Goal: Navigation & Orientation: Find specific page/section

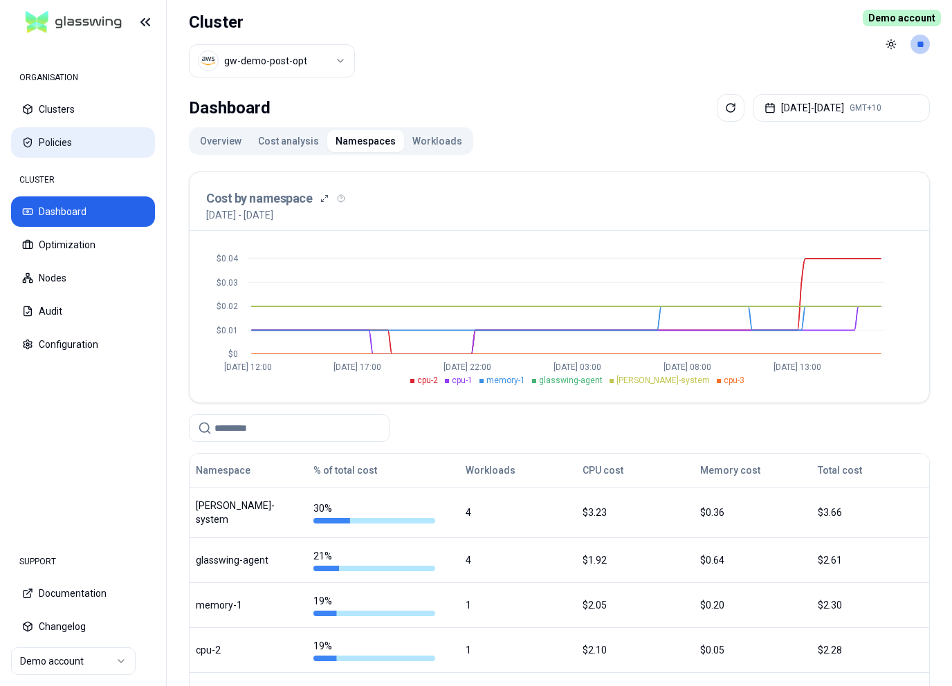
click at [66, 148] on button "Policies" at bounding box center [83, 142] width 144 height 30
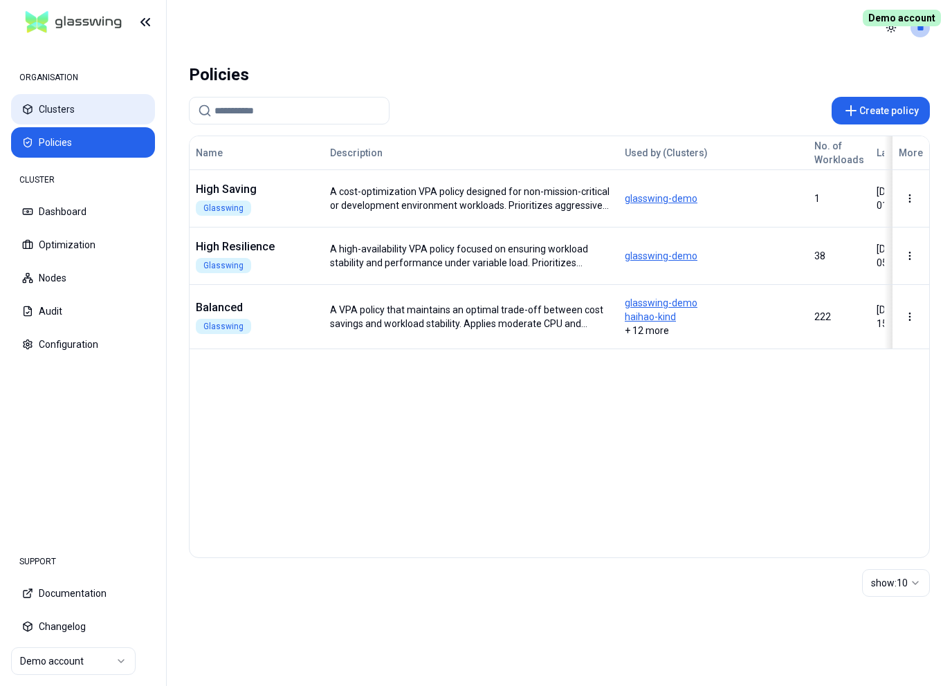
click at [114, 113] on button "Clusters" at bounding box center [83, 109] width 144 height 30
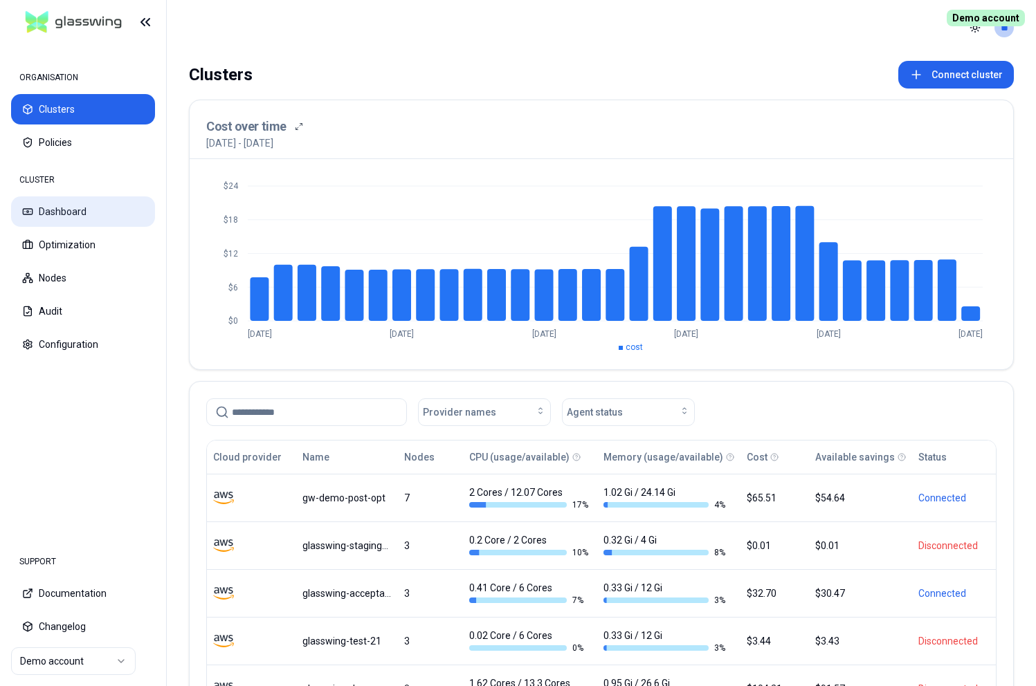
click at [77, 205] on button "Dashboard" at bounding box center [83, 211] width 144 height 30
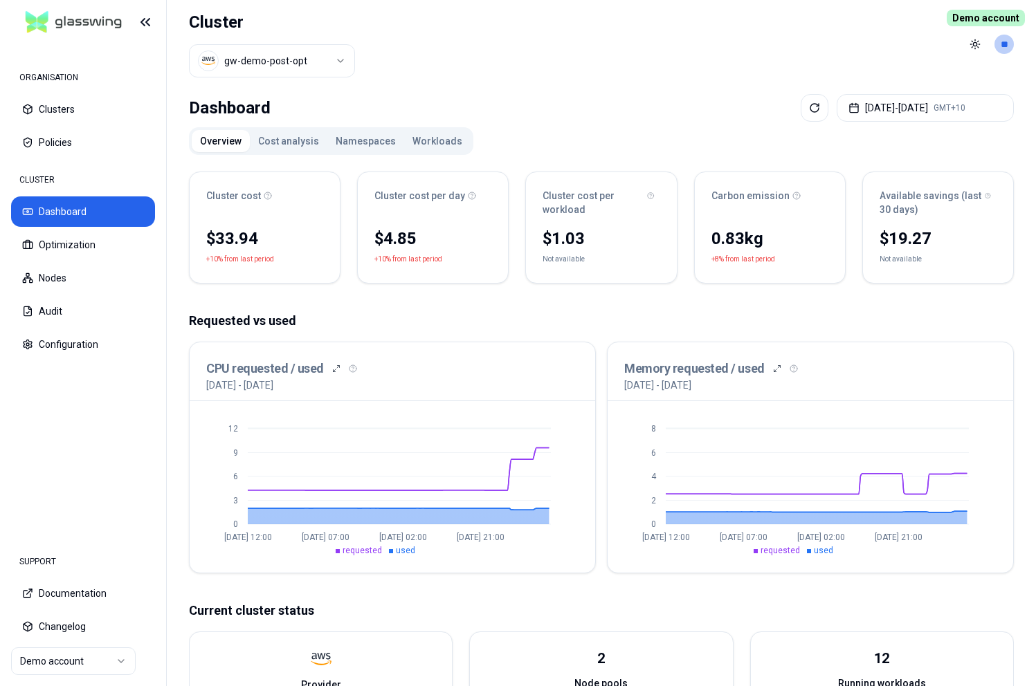
click at [286, 134] on button "Cost analysis" at bounding box center [288, 141] width 77 height 22
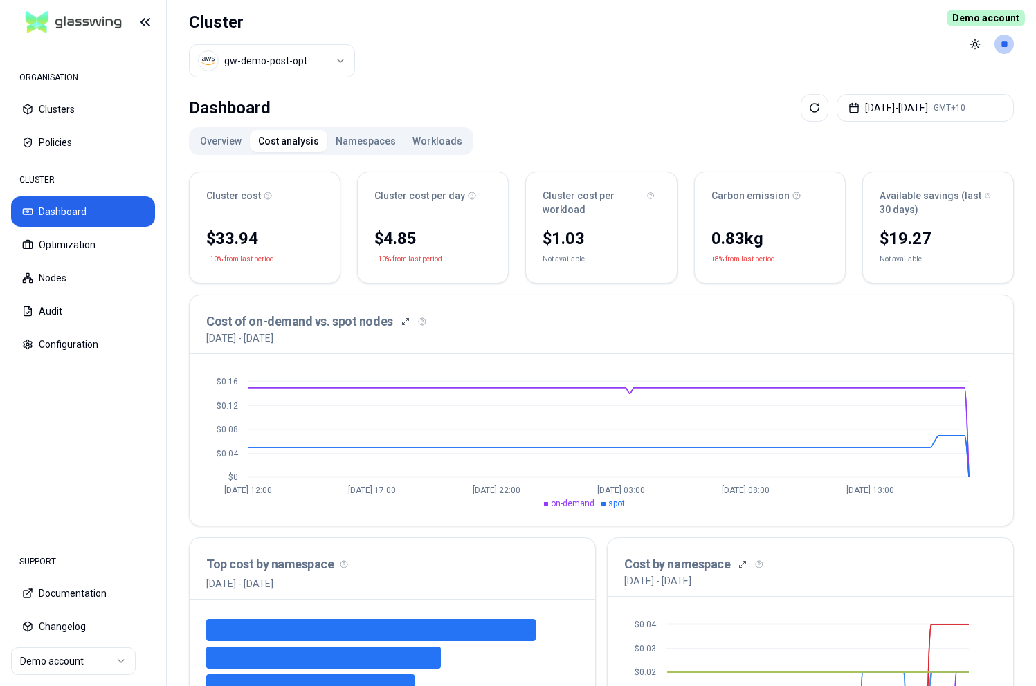
click at [374, 144] on button "Namespaces" at bounding box center [365, 141] width 77 height 22
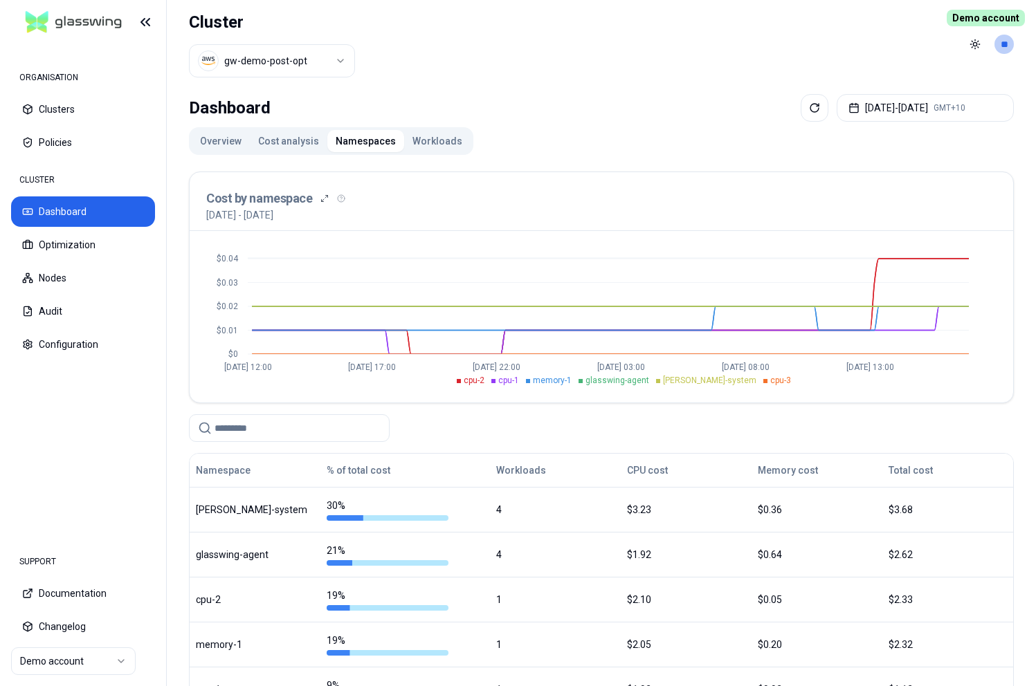
click at [445, 136] on button "Workloads" at bounding box center [437, 141] width 66 height 22
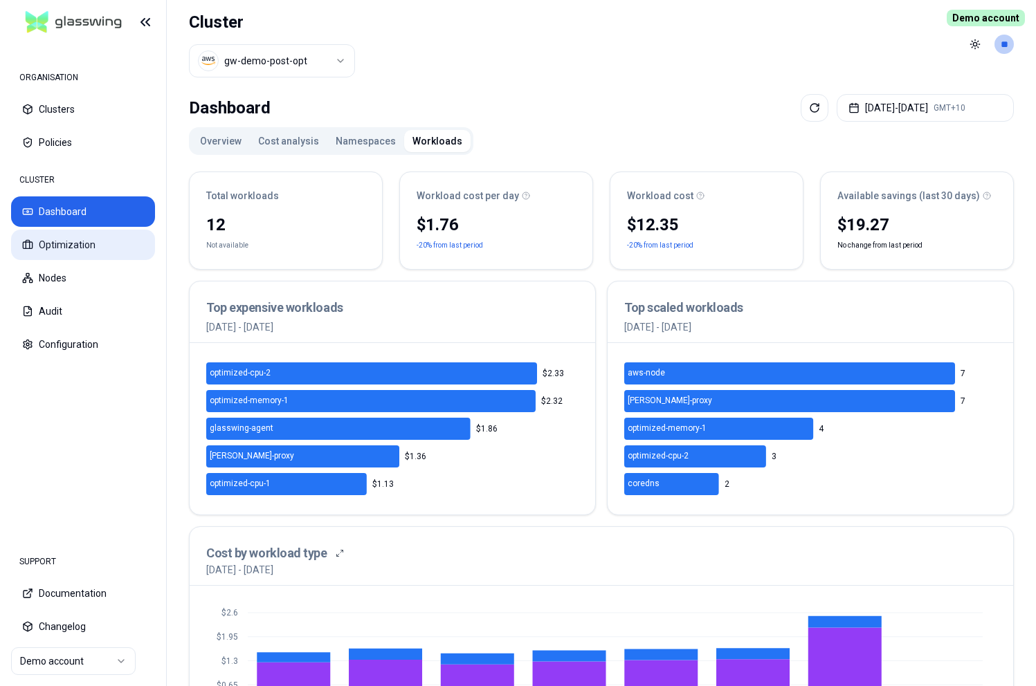
click at [78, 250] on button "Optimization" at bounding box center [83, 245] width 144 height 30
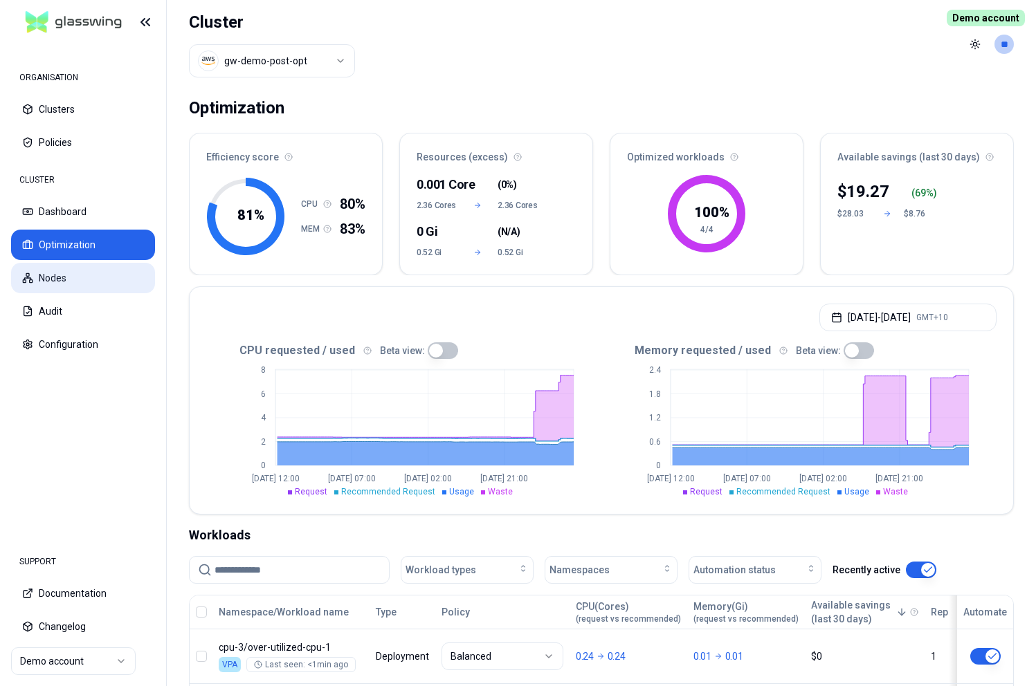
click at [118, 284] on button "Nodes" at bounding box center [83, 278] width 144 height 30
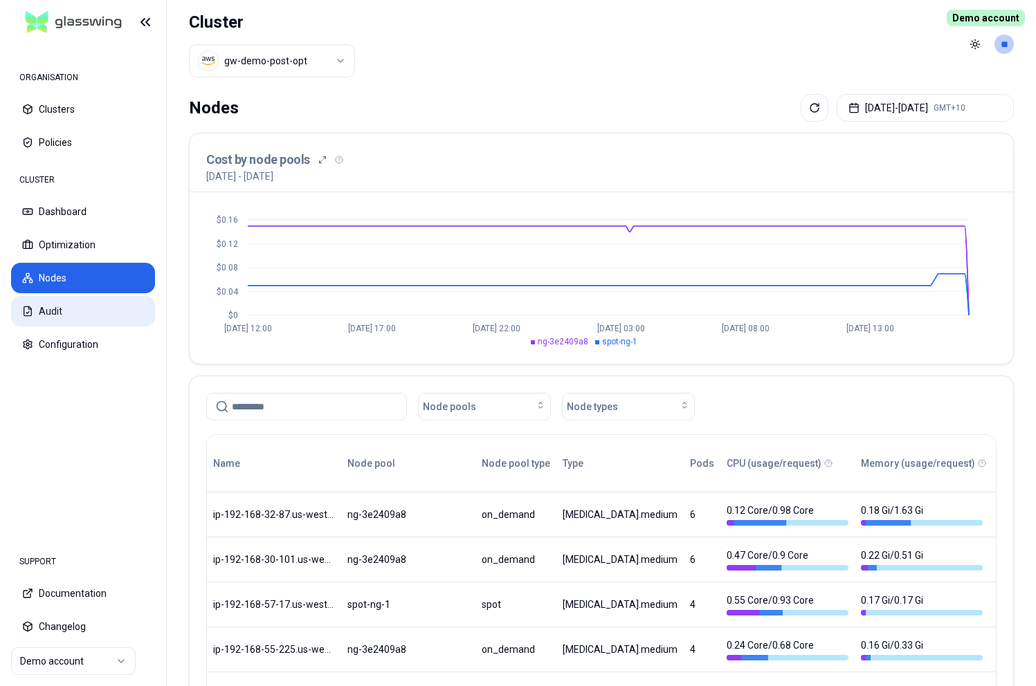
click at [29, 315] on icon at bounding box center [27, 311] width 11 height 11
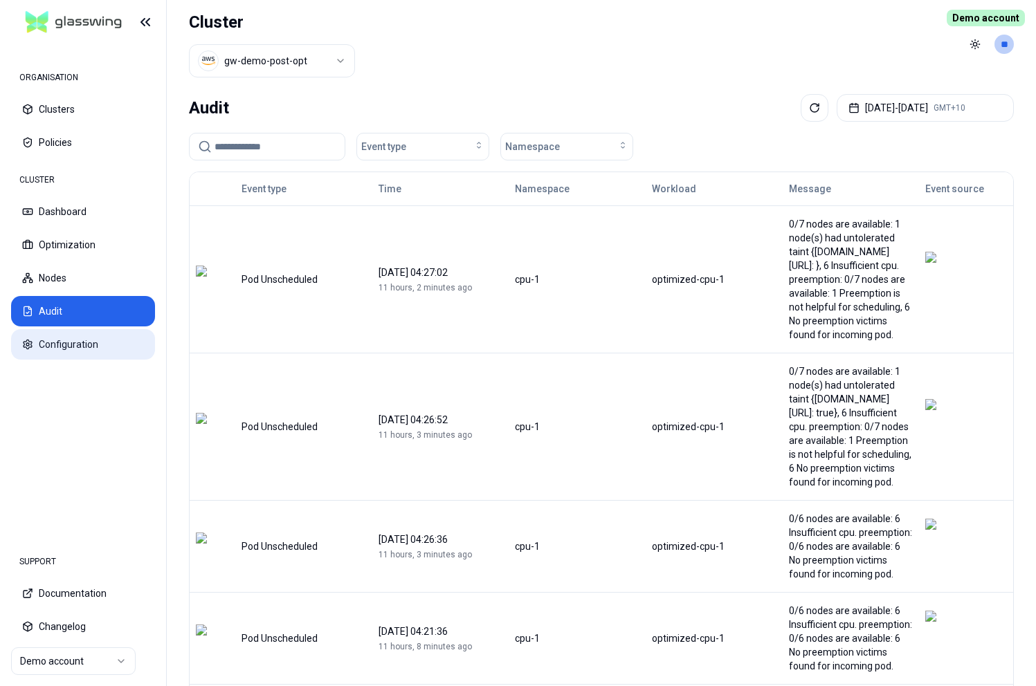
click at [42, 334] on button "Configuration" at bounding box center [83, 344] width 144 height 30
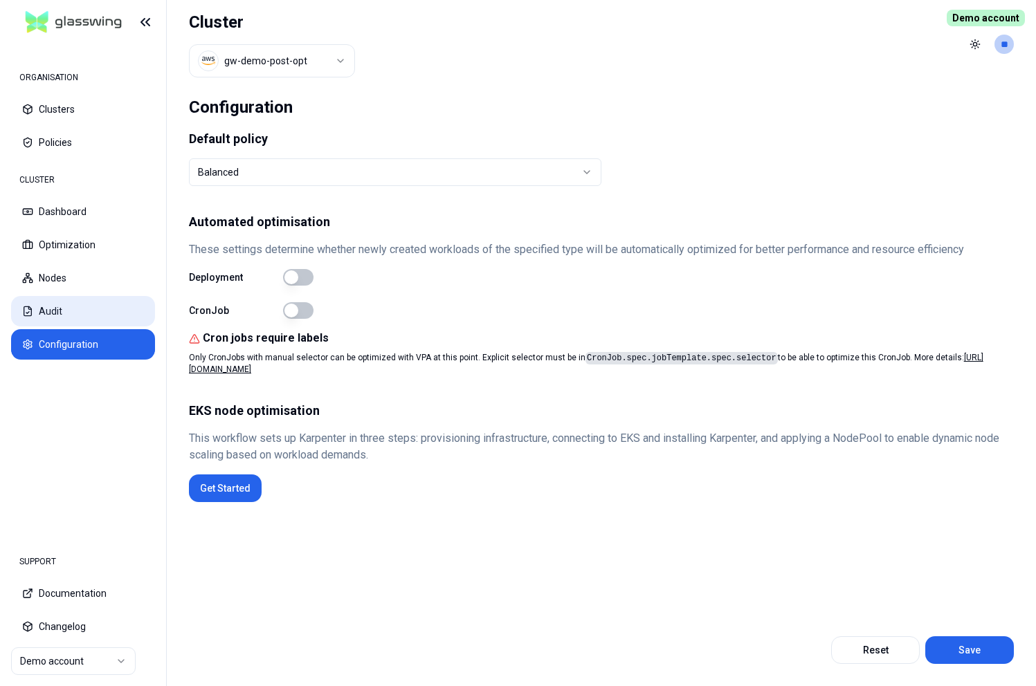
click at [56, 309] on button "Audit" at bounding box center [83, 311] width 144 height 30
